Goal: Task Accomplishment & Management: Complete application form

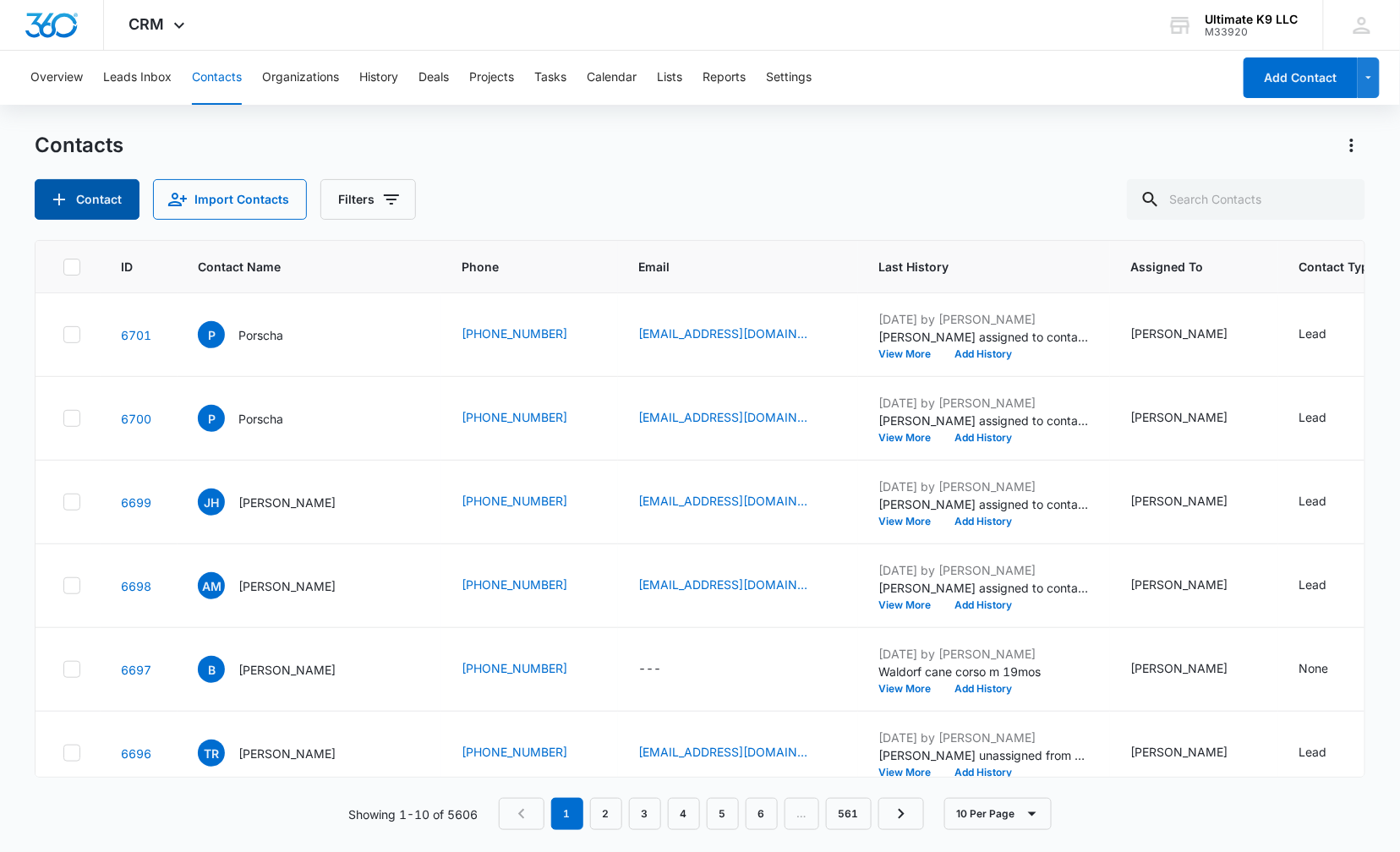
click at [57, 200] on icon "Add Contact" at bounding box center [59, 199] width 20 height 20
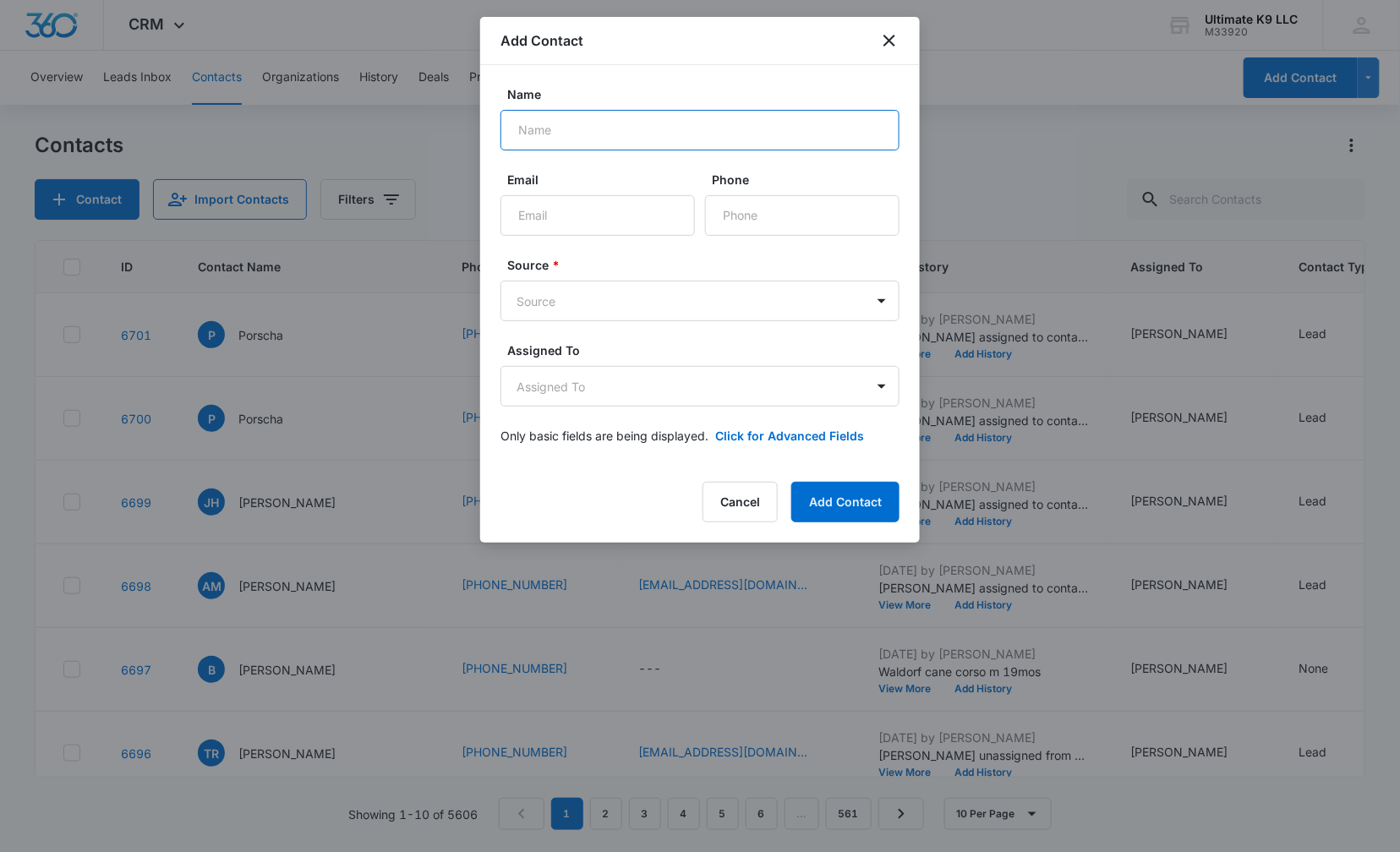
click at [593, 137] on input "Name" at bounding box center [700, 130] width 399 height 41
type input "[PERSON_NAME]'[PERSON_NAME]"
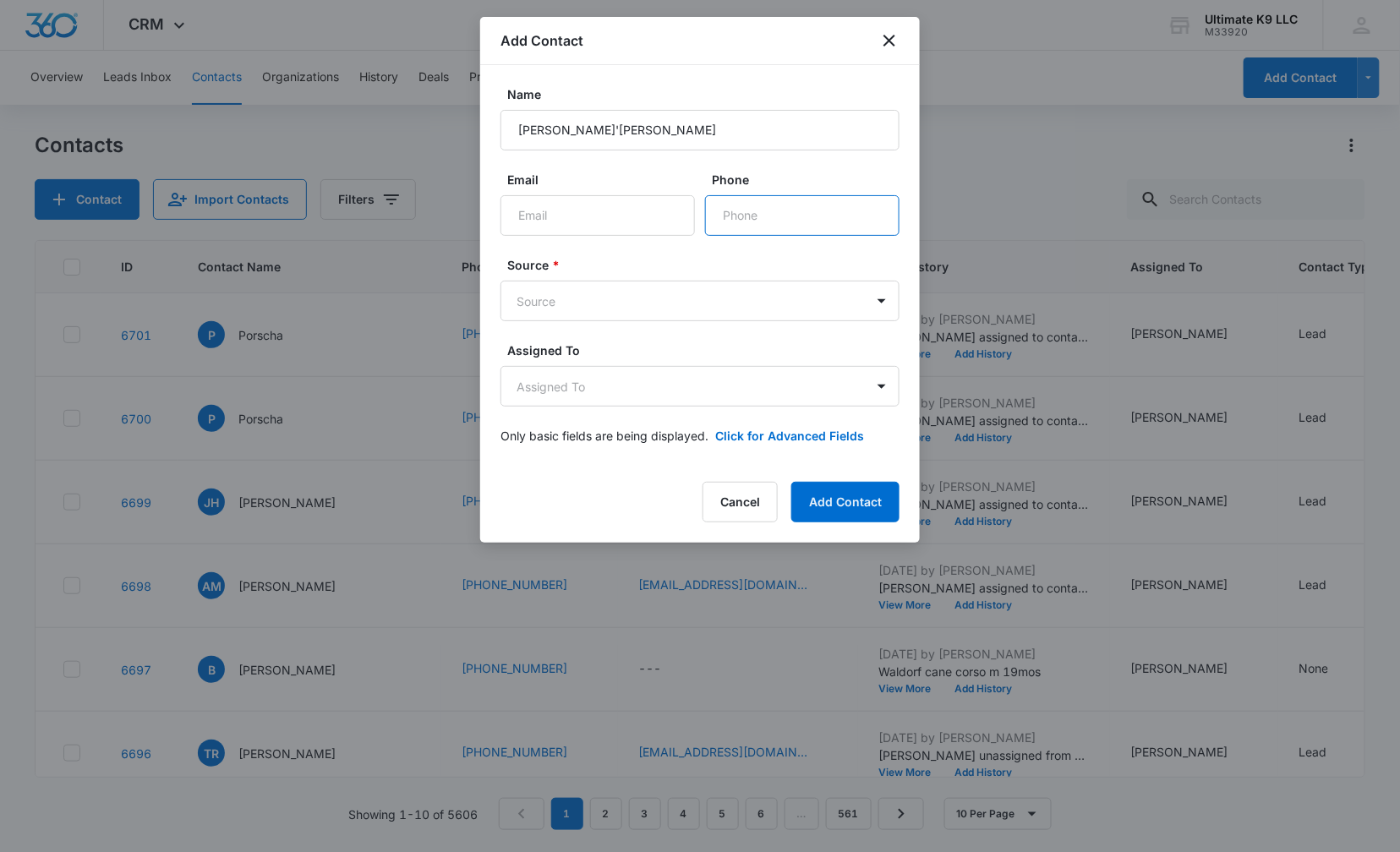
click at [733, 211] on input "Phone" at bounding box center [802, 215] width 194 height 41
type input "[PHONE_NUMBER]"
click at [729, 305] on body "CRM Apps Reputation Websites Forms CRM Email Social Shop Payments POS Content A…" at bounding box center [700, 426] width 1400 height 852
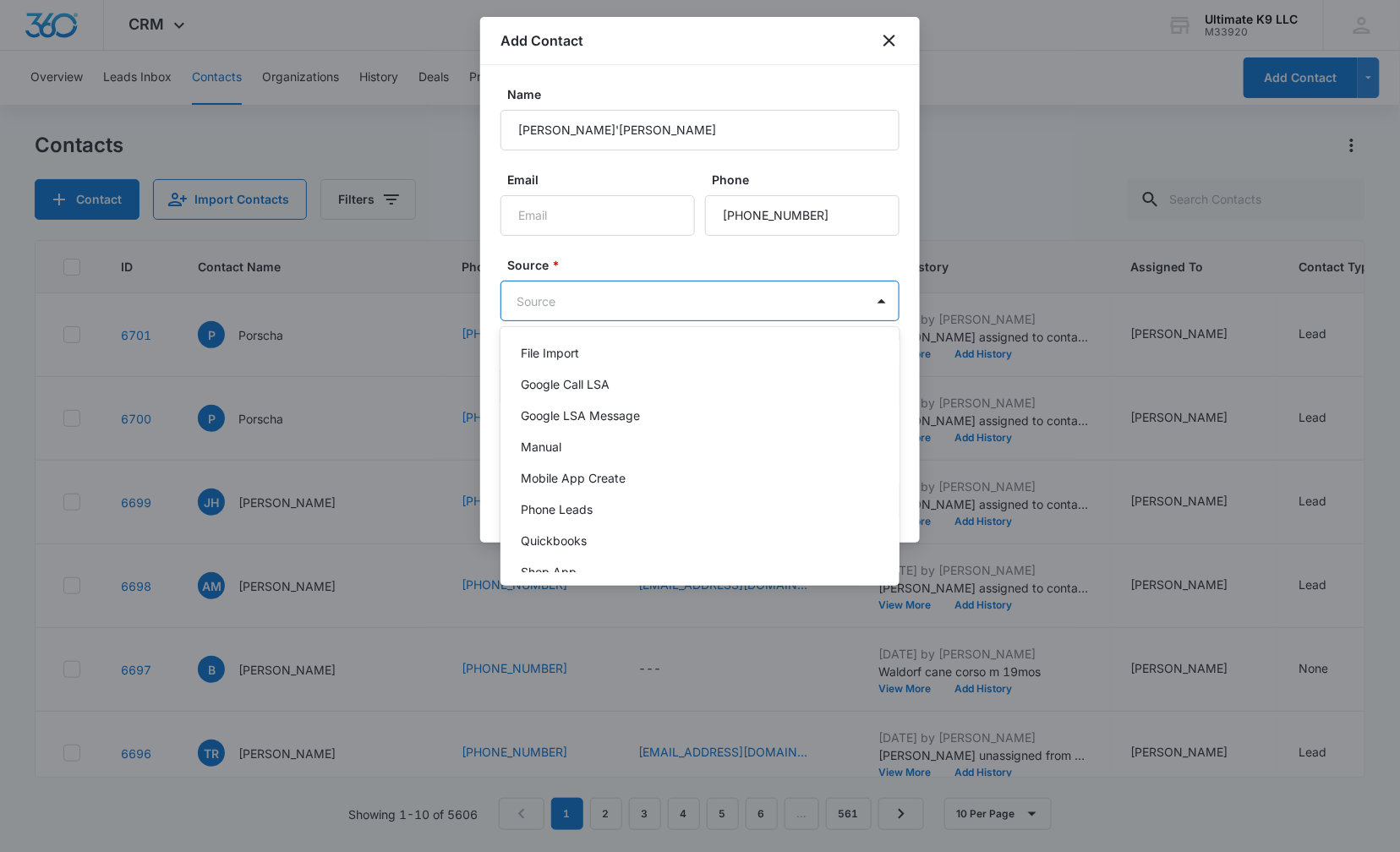
scroll to position [75, 0]
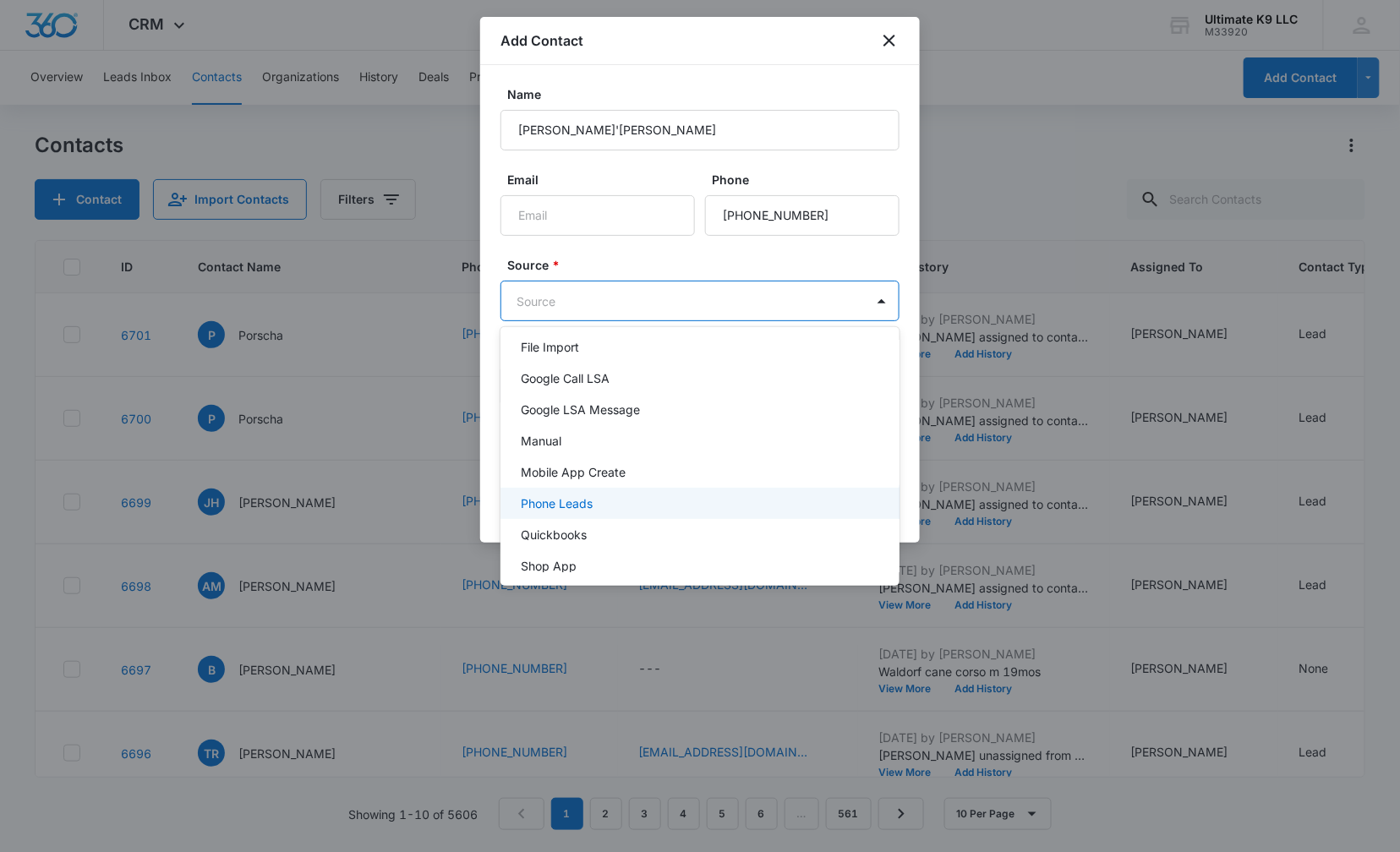
click at [797, 494] on div "Phone Leads" at bounding box center [698, 503] width 355 height 18
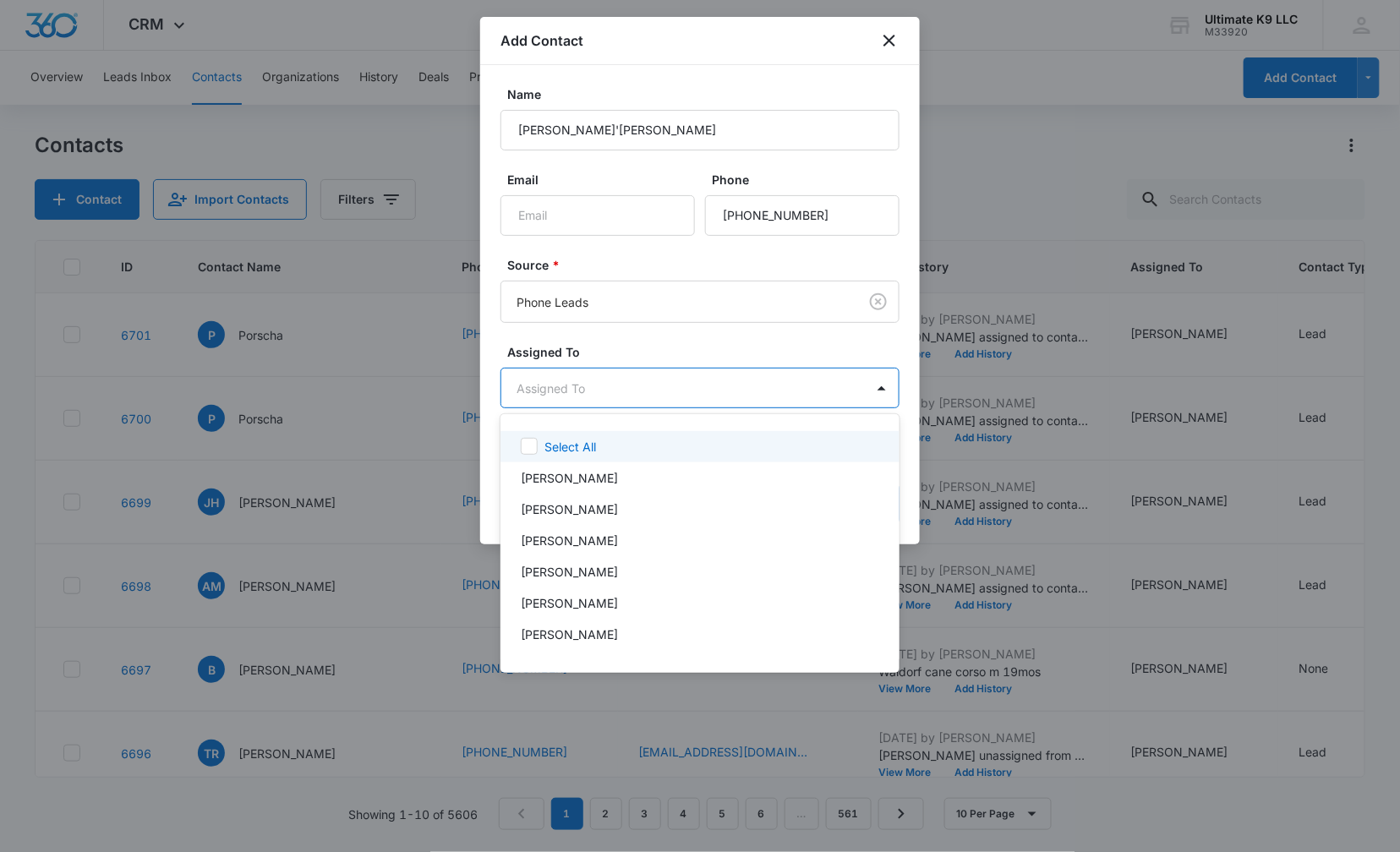
click at [801, 388] on body "CRM Apps Reputation Websites Forms CRM Email Social Shop Payments POS Content A…" at bounding box center [700, 426] width 1400 height 852
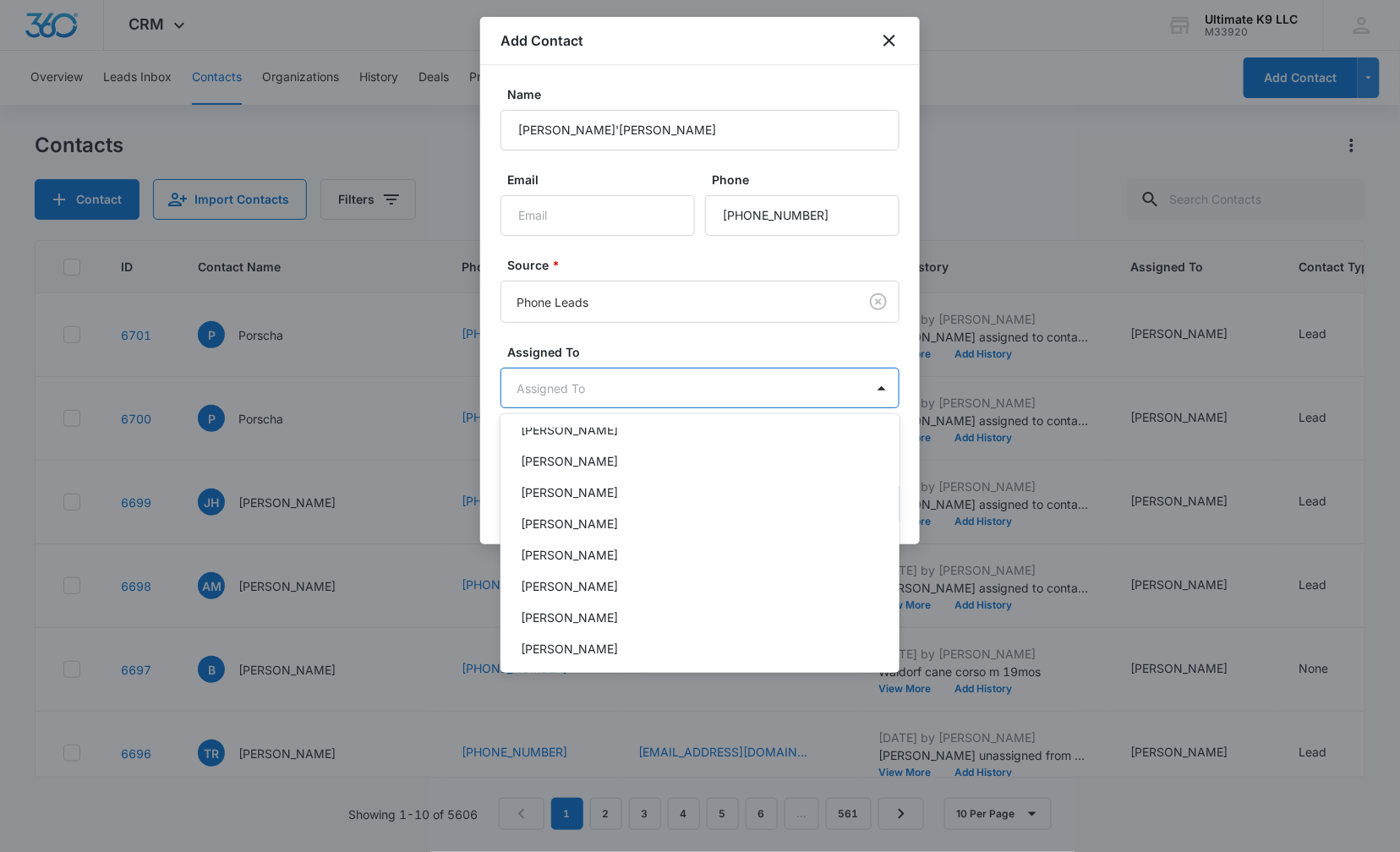
scroll to position [65, 0]
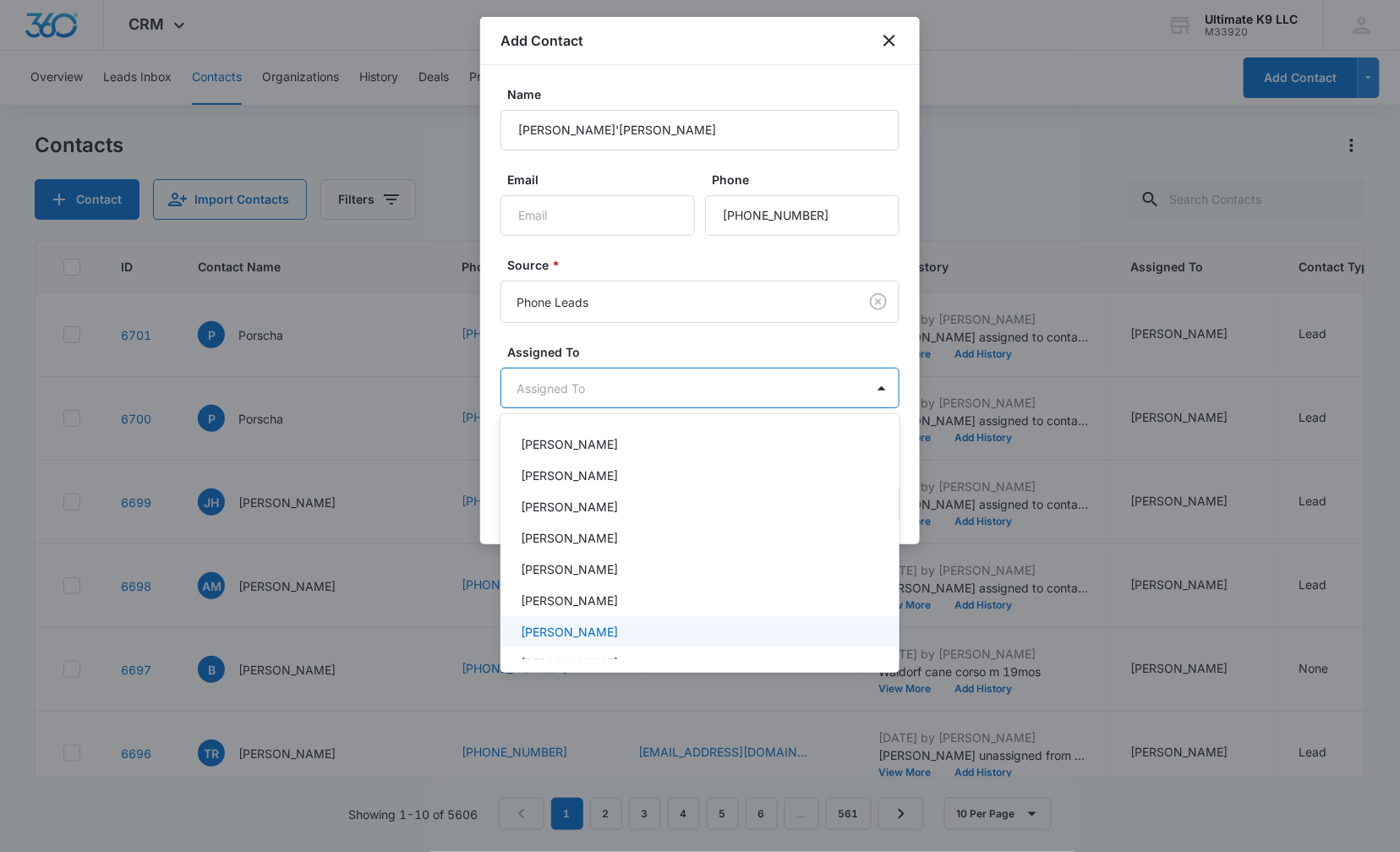
click at [831, 620] on div "[PERSON_NAME]" at bounding box center [700, 631] width 399 height 31
click at [906, 516] on div at bounding box center [700, 426] width 1400 height 852
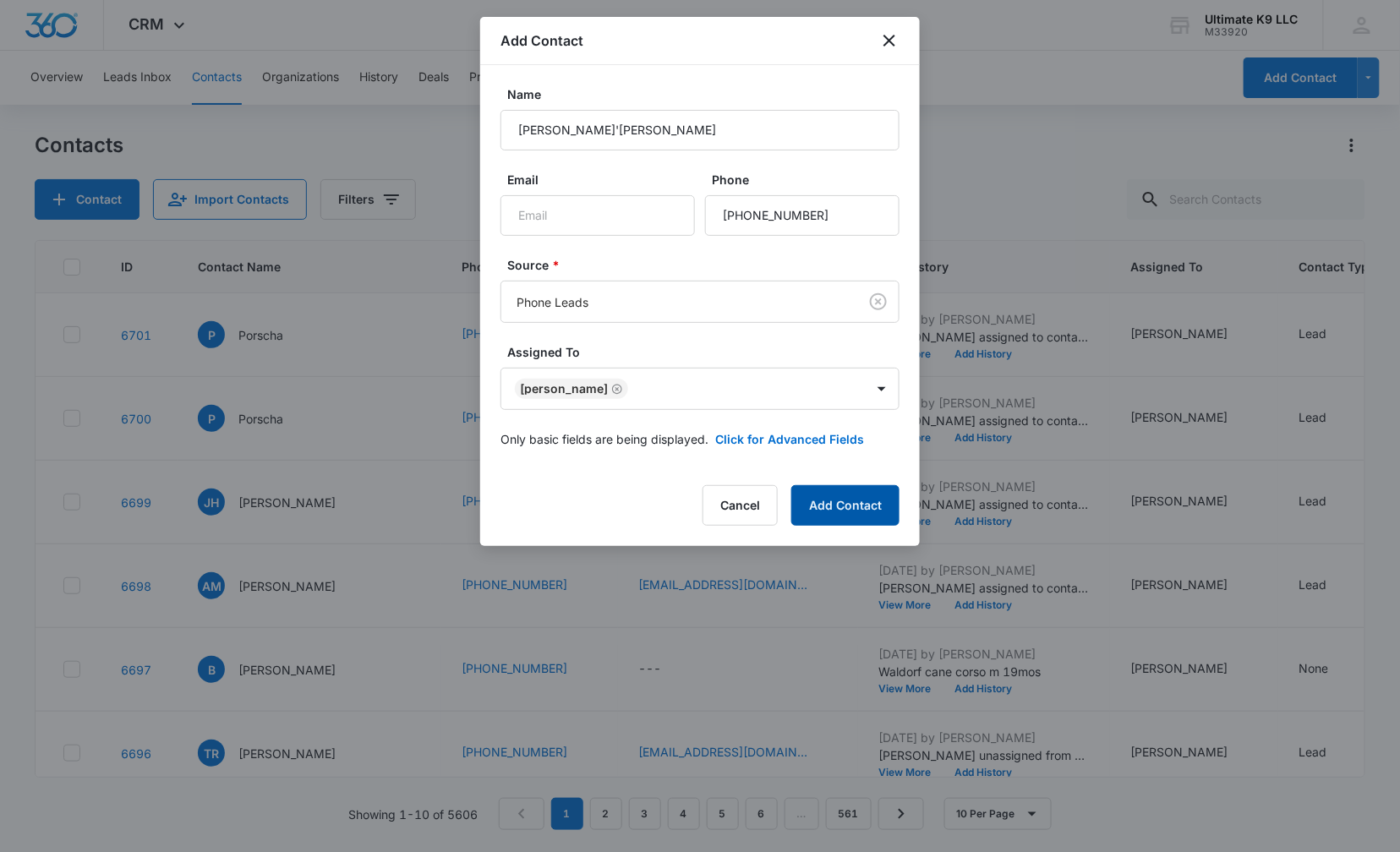
click at [876, 498] on button "Add Contact" at bounding box center [845, 505] width 108 height 41
